Goal: Check status: Check status

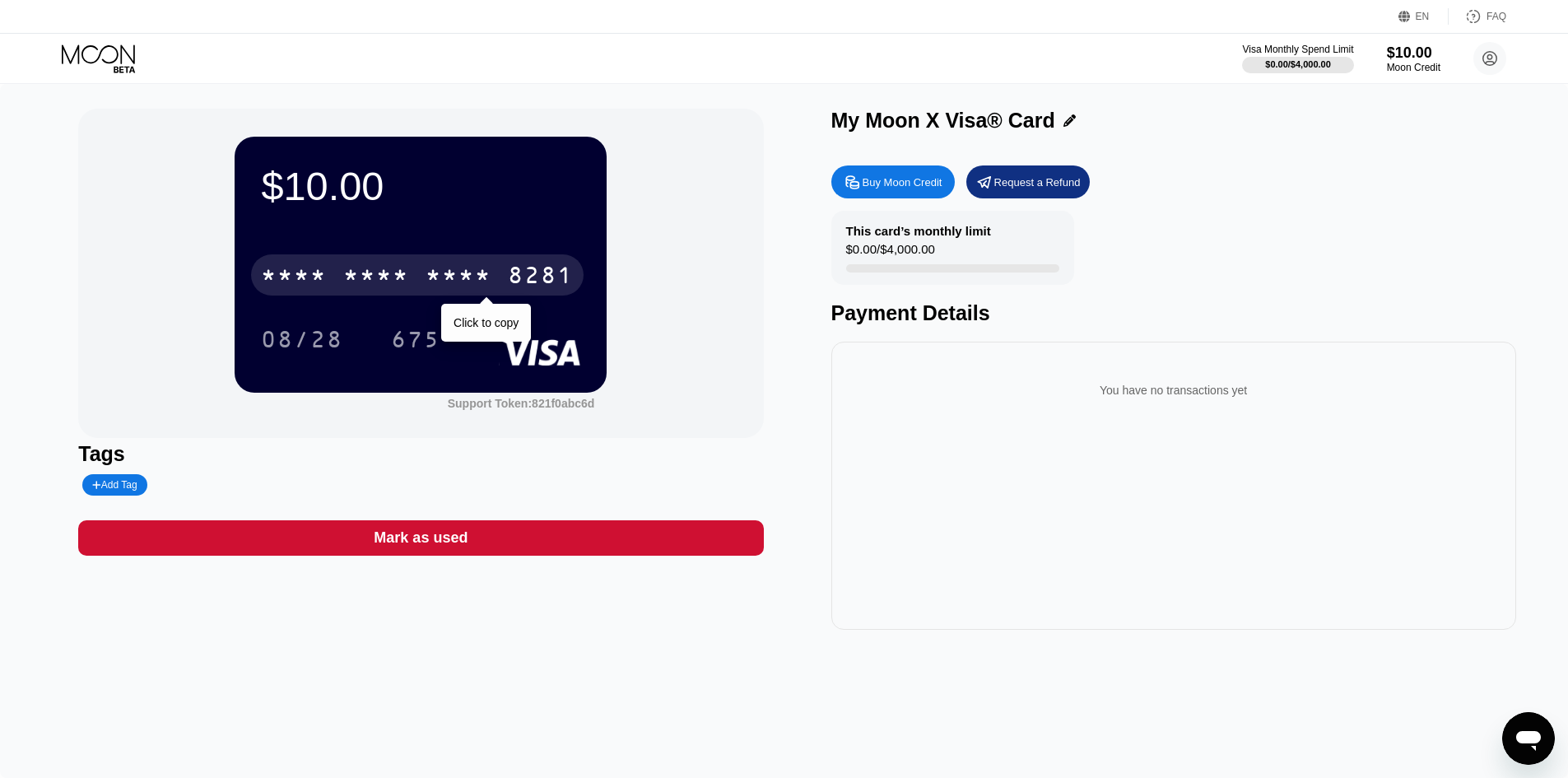
click at [438, 272] on div "* * * *" at bounding box center [458, 277] width 66 height 27
